Goal: Task Accomplishment & Management: Manage account settings

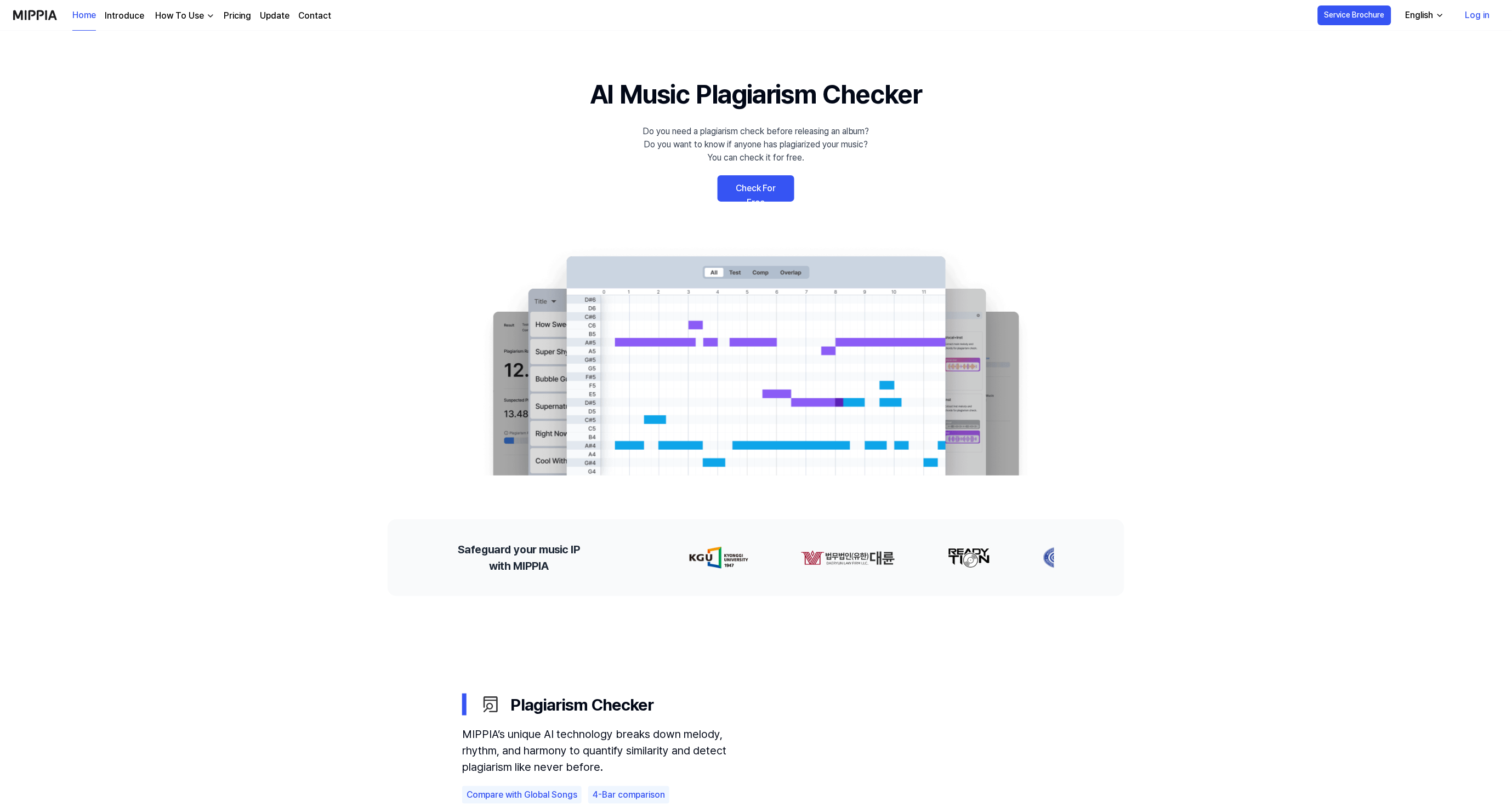
click at [1479, 7] on link "Log in" at bounding box center [1477, 15] width 42 height 31
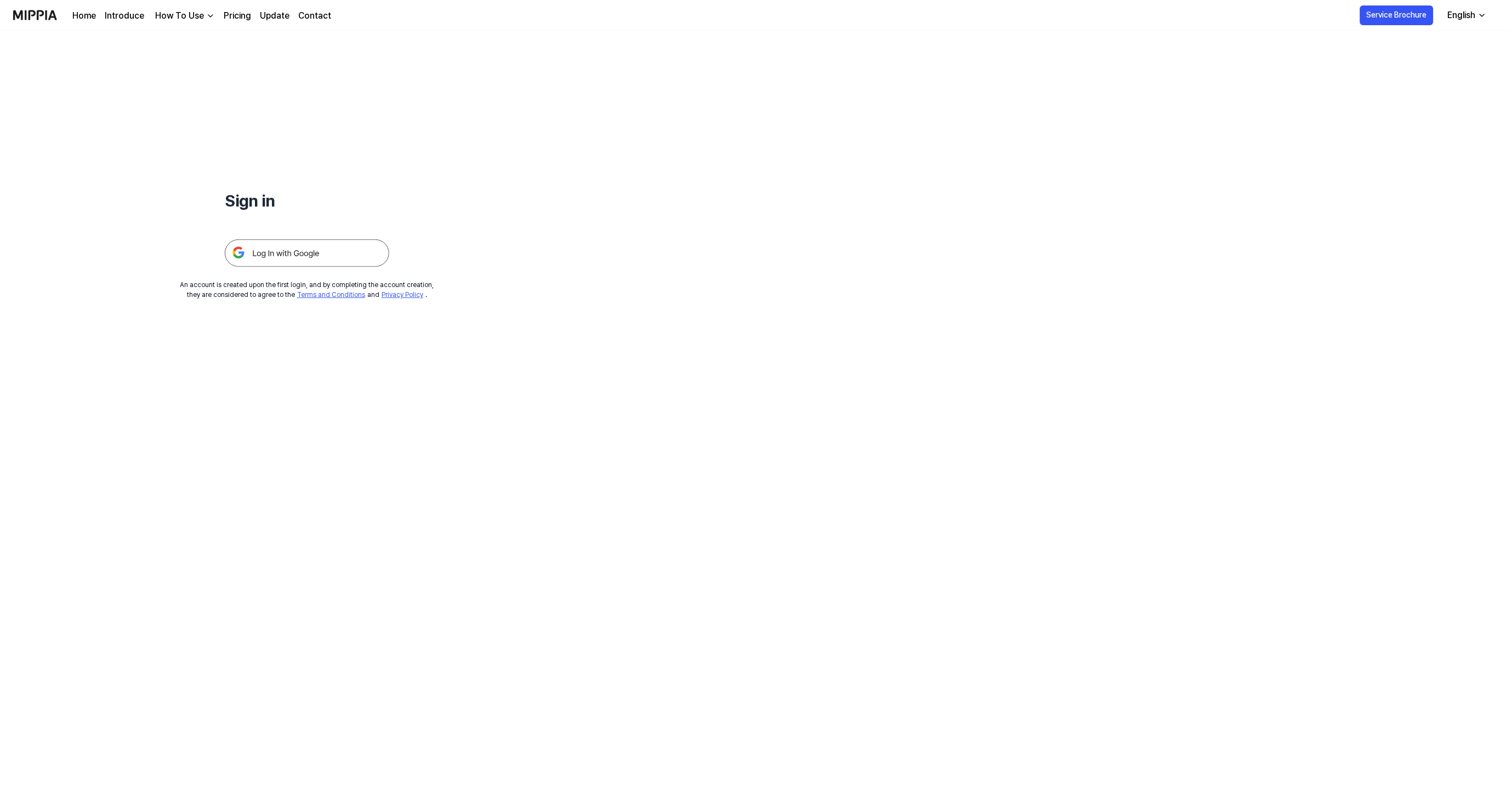
click at [345, 249] on img at bounding box center [307, 253] width 164 height 28
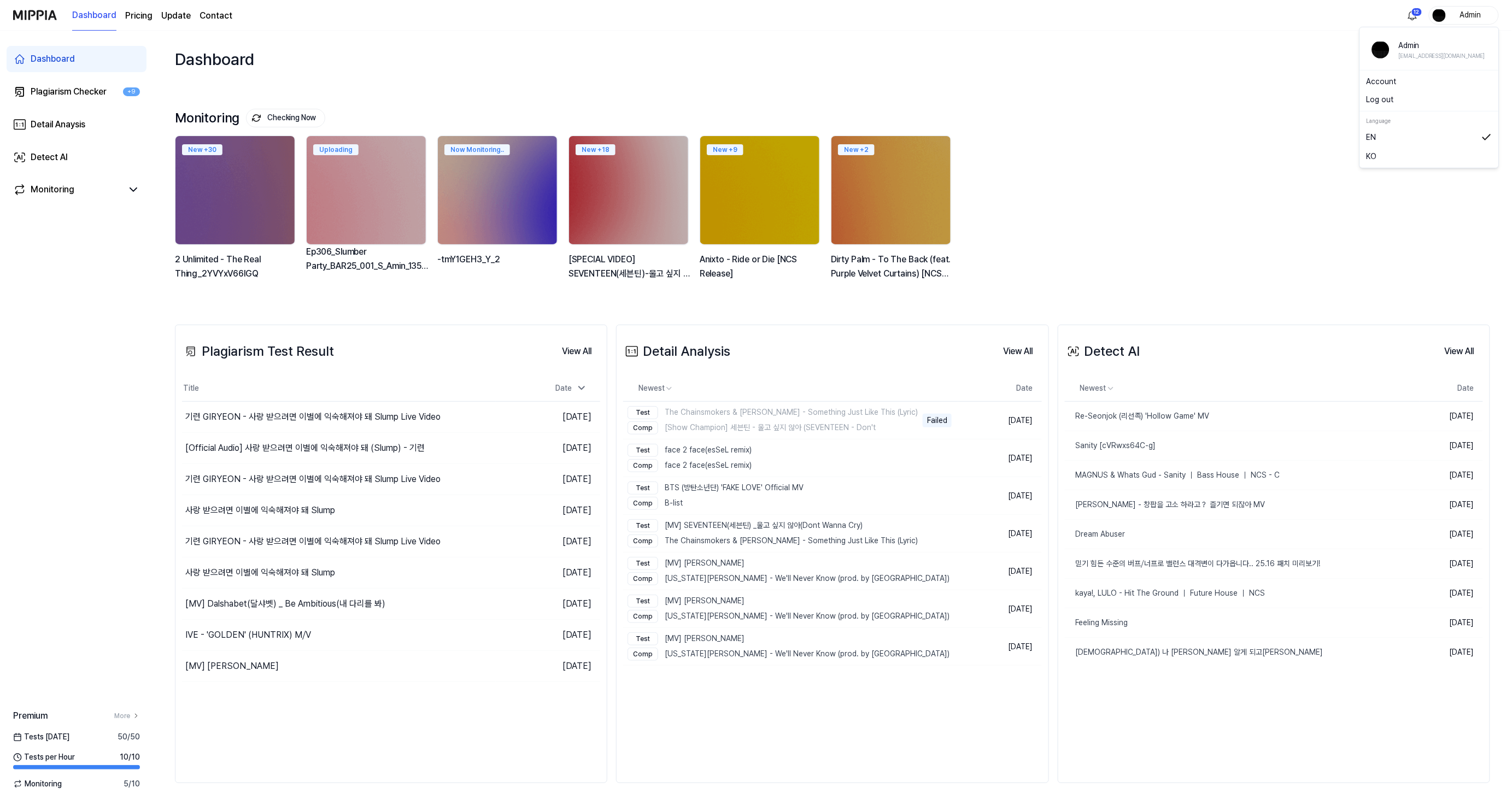
click at [1447, 18] on div "Admin" at bounding box center [1463, 15] width 70 height 19
click at [1389, 99] on button "Log out" at bounding box center [1429, 100] width 126 height 12
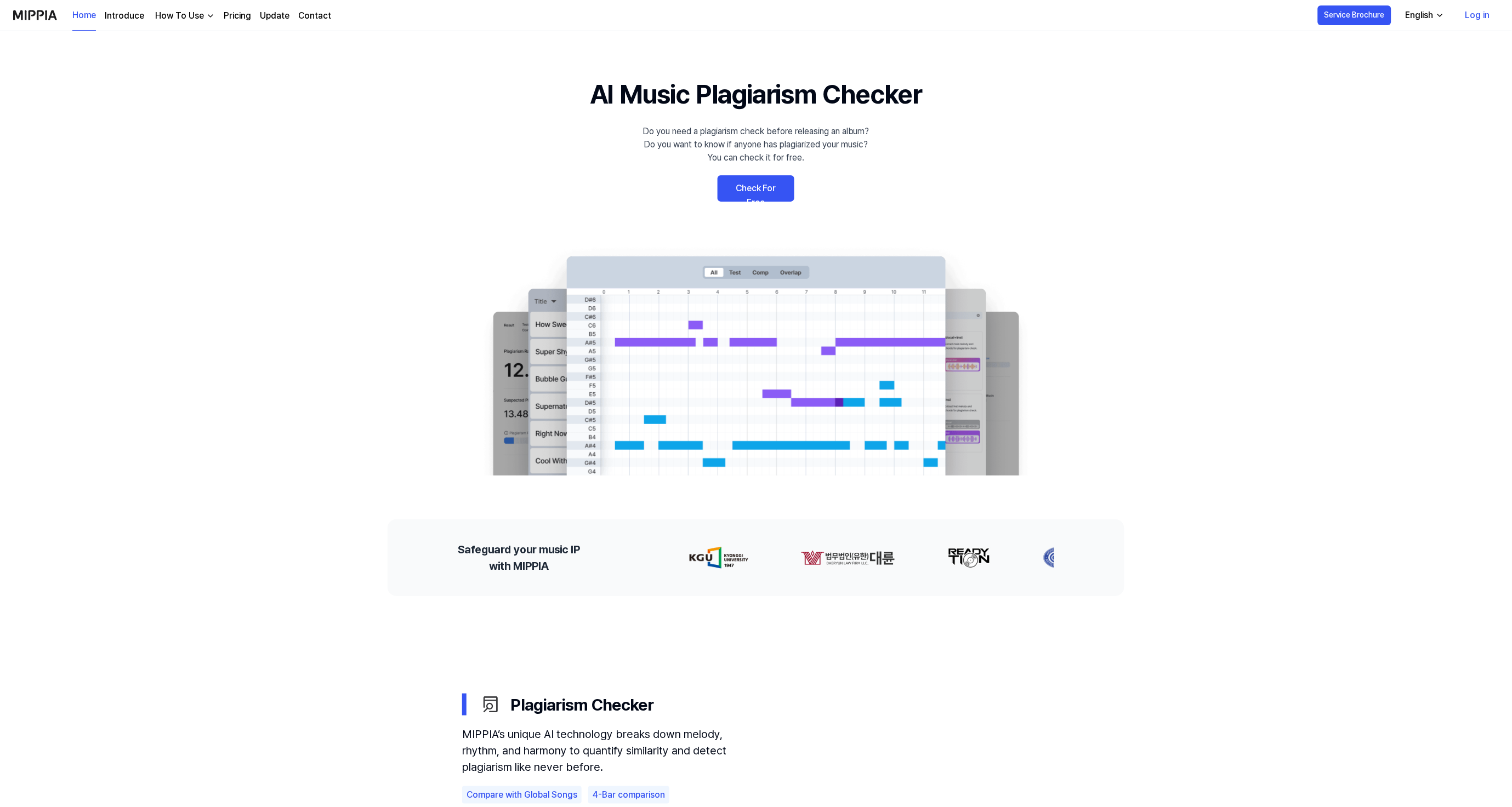
click at [1479, 13] on link "Log in" at bounding box center [1477, 15] width 42 height 31
